Goal: Register for event/course

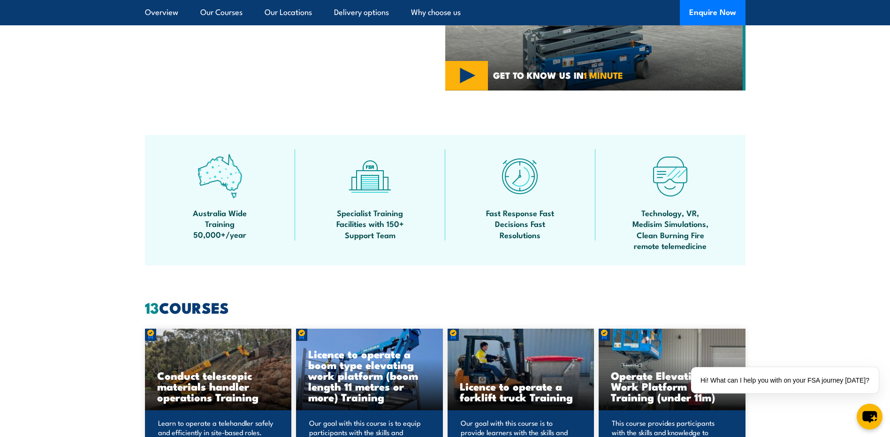
scroll to position [751, 0]
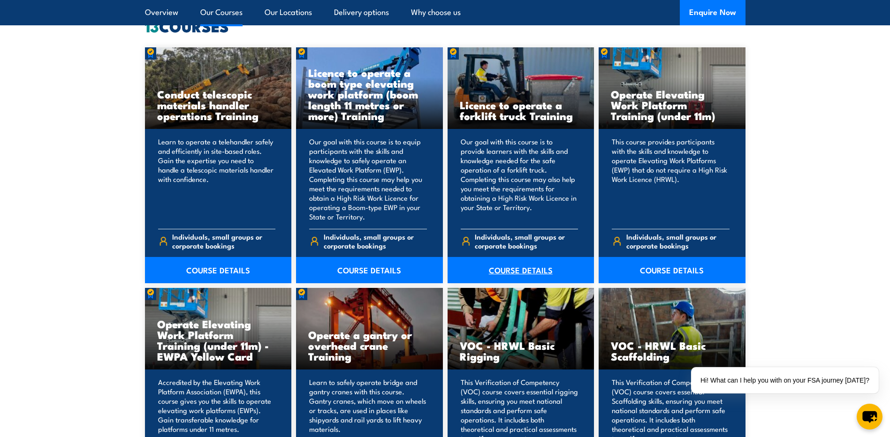
click at [517, 267] on link "COURSE DETAILS" at bounding box center [521, 270] width 147 height 26
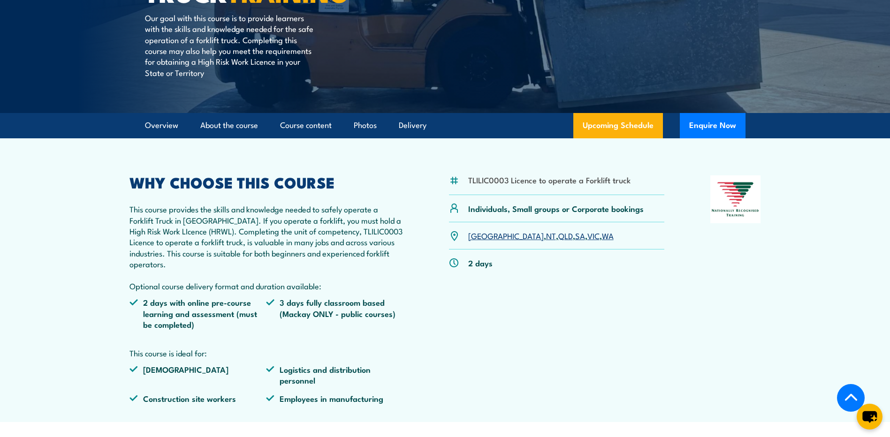
scroll to position [235, 0]
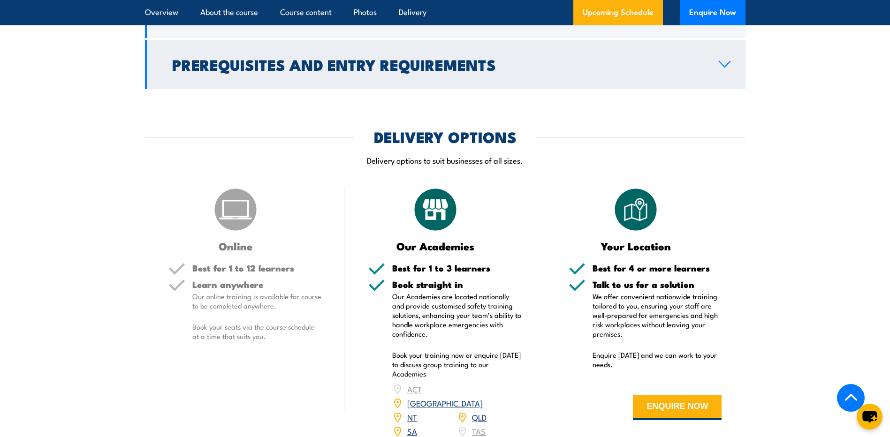
click at [408, 81] on link "Prerequisites and Entry Requirements" at bounding box center [445, 64] width 600 height 49
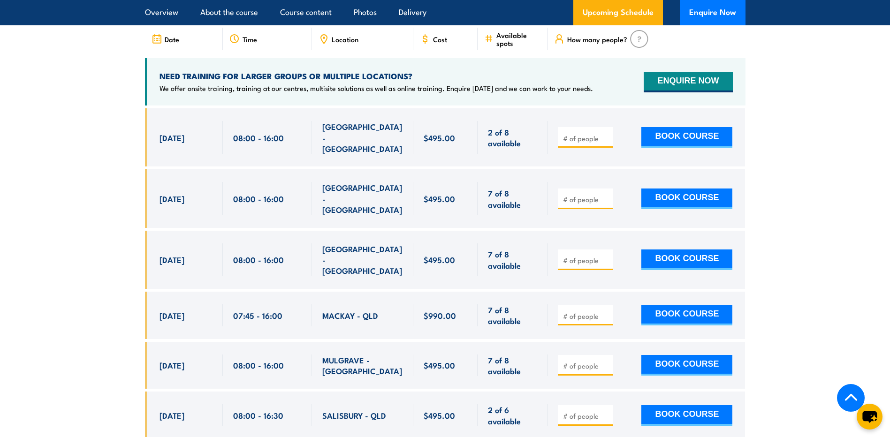
scroll to position [1609, 0]
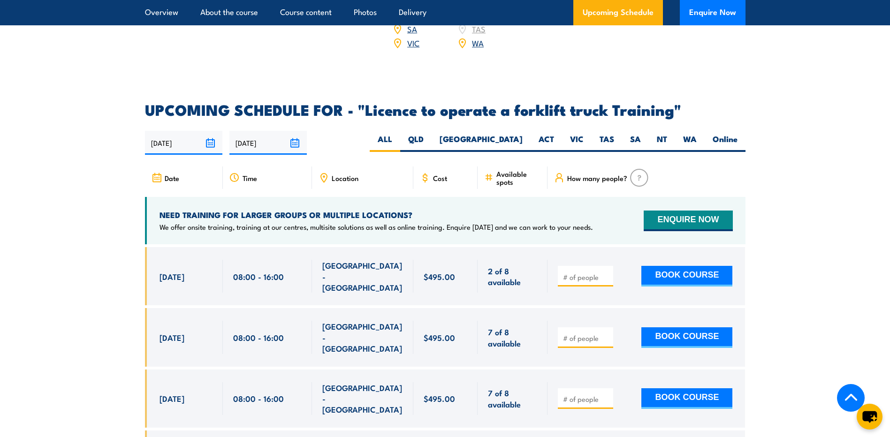
click at [331, 167] on div "Location" at bounding box center [362, 178] width 101 height 23
click at [333, 174] on span "Location" at bounding box center [345, 178] width 27 height 8
click at [340, 174] on span "Location" at bounding box center [345, 178] width 27 height 8
click at [320, 167] on div "Location" at bounding box center [362, 178] width 101 height 23
click at [319, 173] on icon at bounding box center [324, 178] width 10 height 10
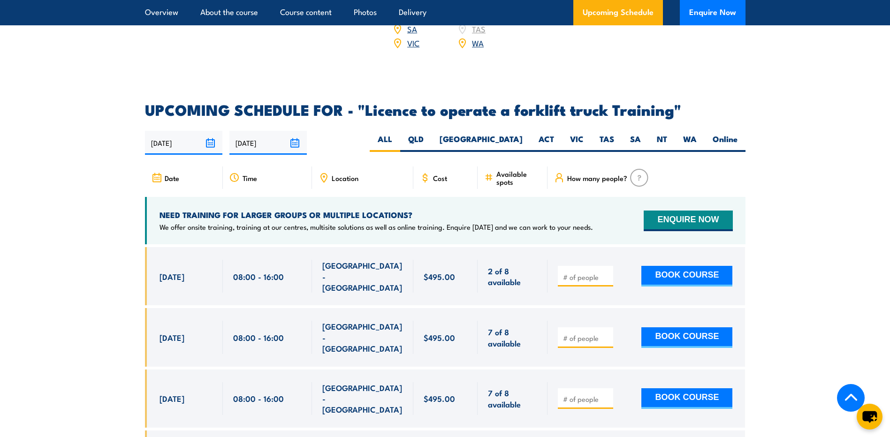
click at [387, 167] on div "Location" at bounding box center [362, 178] width 101 height 23
click at [365, 167] on div "Location" at bounding box center [362, 178] width 101 height 23
click at [358, 174] on span "Location" at bounding box center [345, 178] width 27 height 8
click at [657, 134] on label "NT" at bounding box center [662, 143] width 26 height 18
click at [667, 134] on input "NT" at bounding box center [670, 137] width 6 height 6
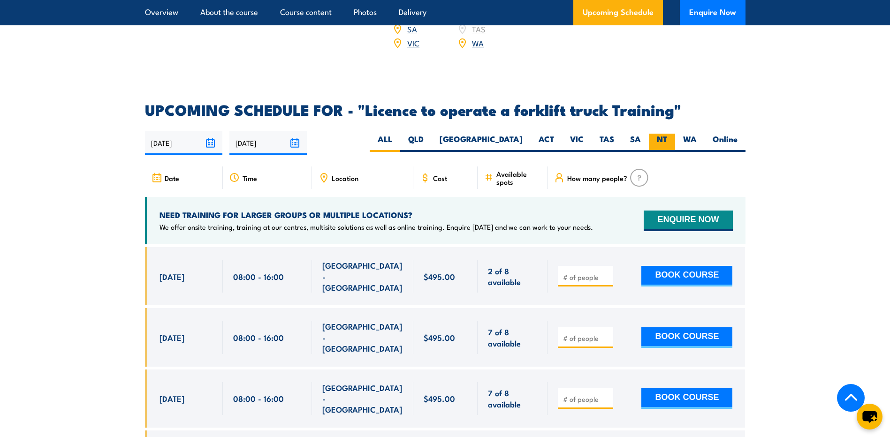
radio input "true"
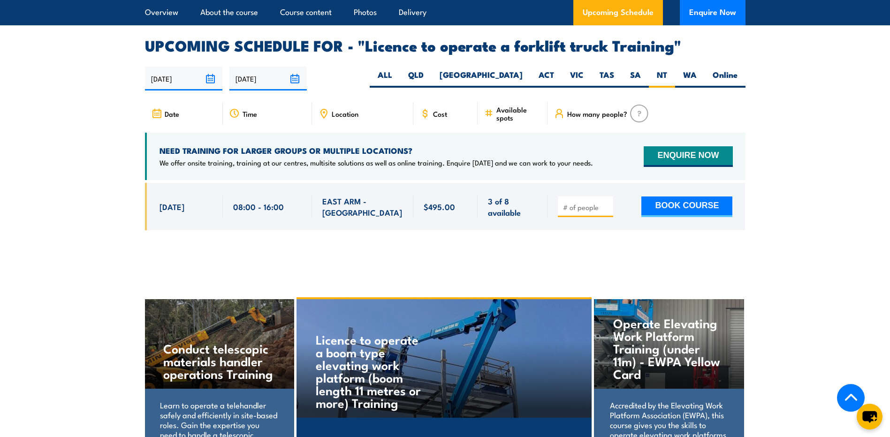
scroll to position [1523, 0]
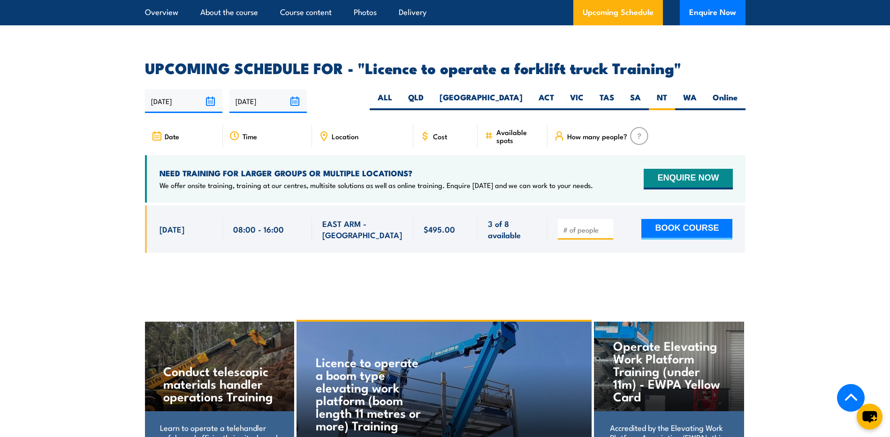
click at [578, 225] on input "number" at bounding box center [586, 229] width 47 height 9
click at [382, 225] on div "EAST ARM - [GEOGRAPHIC_DATA]" at bounding box center [362, 229] width 81 height 22
click at [373, 218] on span "EAST ARM - [GEOGRAPHIC_DATA]" at bounding box center [362, 229] width 81 height 22
click at [338, 218] on span "EAST ARM - [GEOGRAPHIC_DATA]" at bounding box center [362, 229] width 81 height 22
click at [184, 224] on span "[DATE]" at bounding box center [172, 229] width 25 height 11
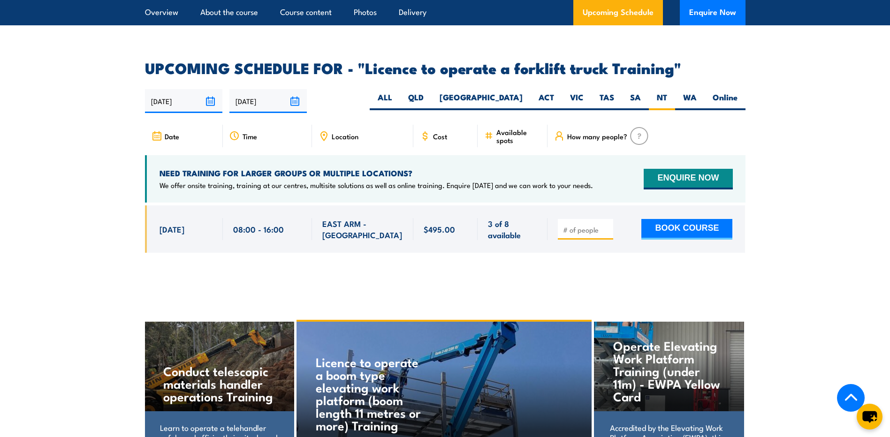
click at [169, 224] on span "[DATE]" at bounding box center [172, 229] width 25 height 11
drag, startPoint x: 223, startPoint y: 155, endPoint x: 310, endPoint y: 165, distance: 87.3
click at [310, 168] on h4 "NEED TRAINING FOR LARGER GROUPS OR MULTIPLE LOCATIONS?" at bounding box center [376, 173] width 433 height 10
click at [311, 168] on h4 "NEED TRAINING FOR LARGER GROUPS OR MULTIPLE LOCATIONS?" at bounding box center [376, 173] width 433 height 10
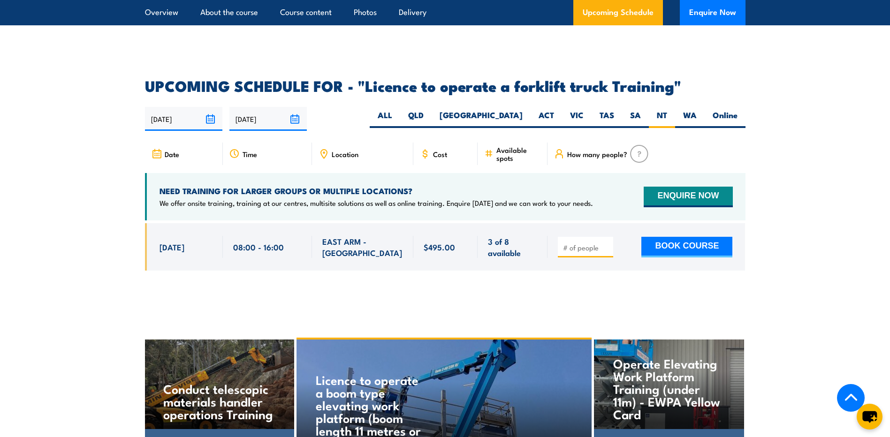
scroll to position [1476, 0]
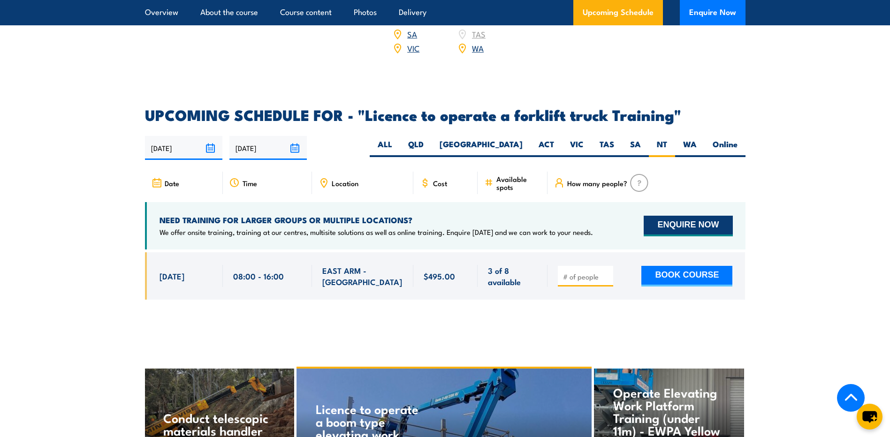
click at [665, 216] on button "ENQUIRE NOW" at bounding box center [688, 226] width 89 height 21
